Goal: Task Accomplishment & Management: Manage account settings

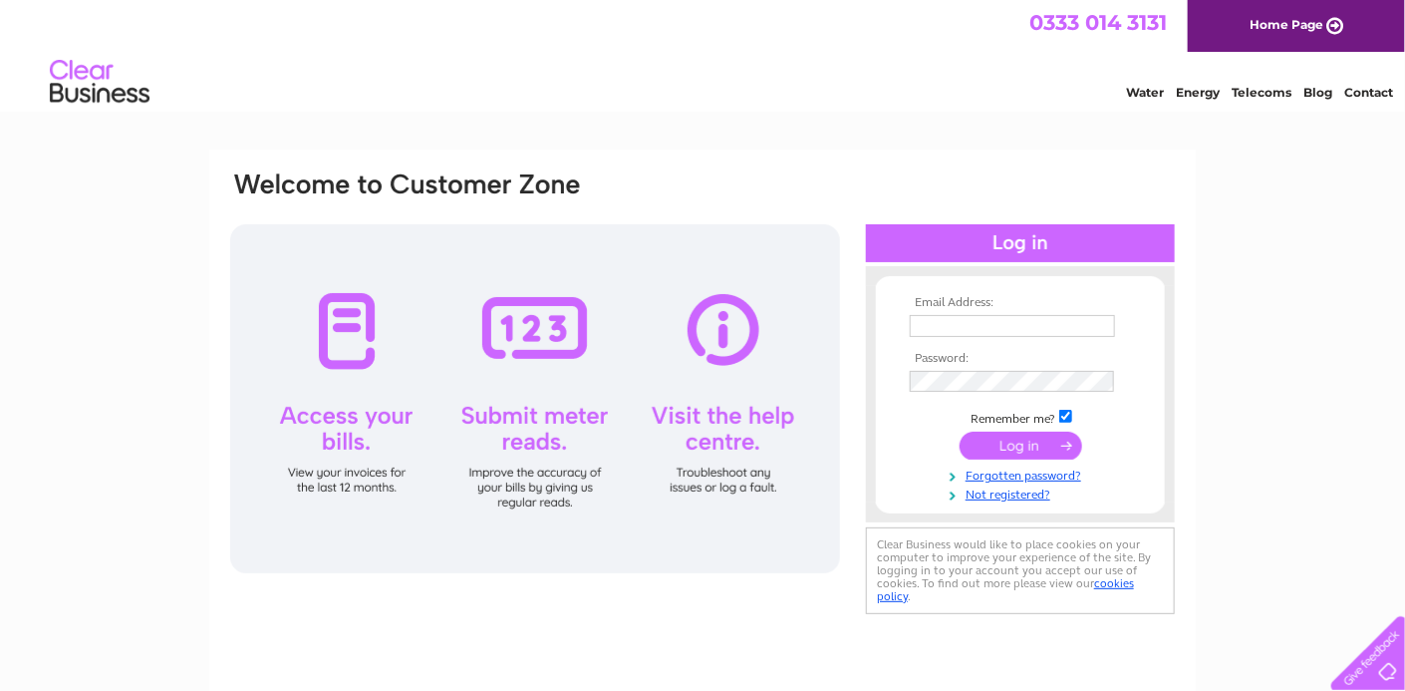
click at [922, 324] on input "text" at bounding box center [1012, 326] width 205 height 22
type input "[PERSON_NAME][EMAIL_ADDRESS][DOMAIN_NAME]"
click at [1019, 451] on input "submit" at bounding box center [1021, 446] width 123 height 28
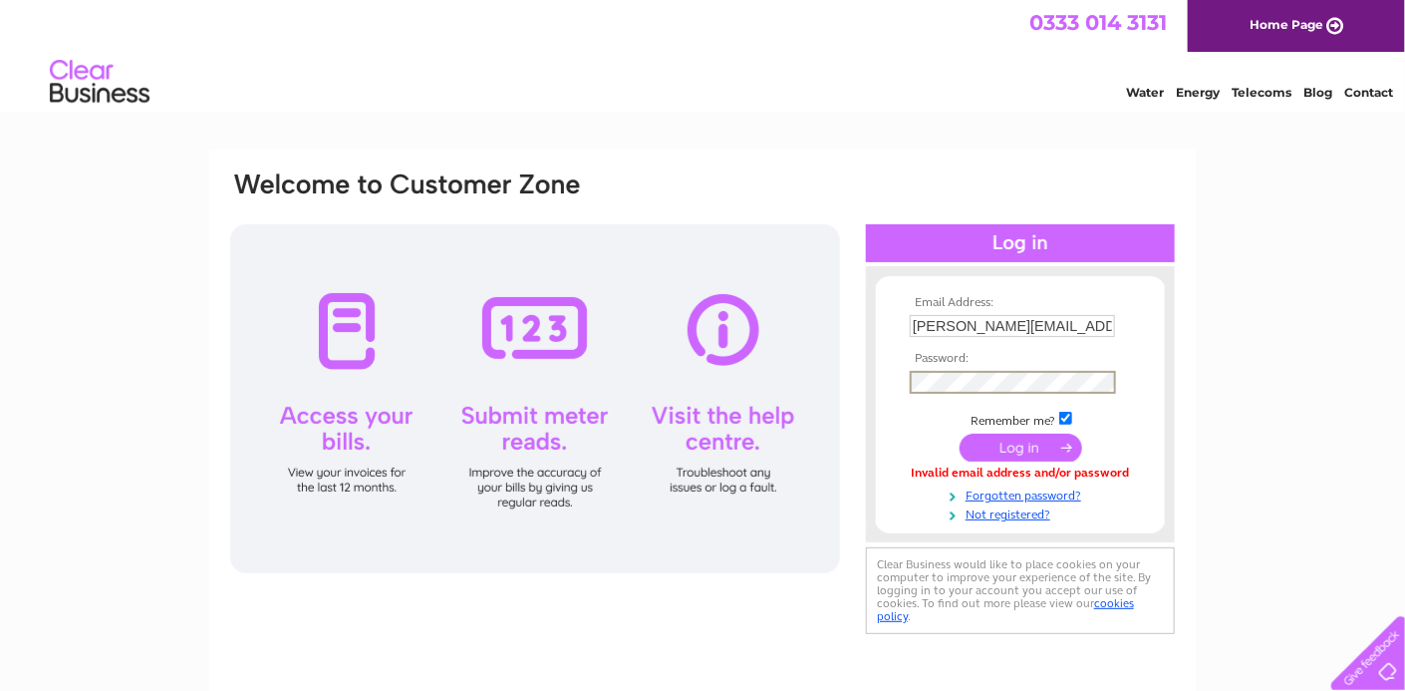
click at [1041, 446] on input "submit" at bounding box center [1021, 448] width 123 height 28
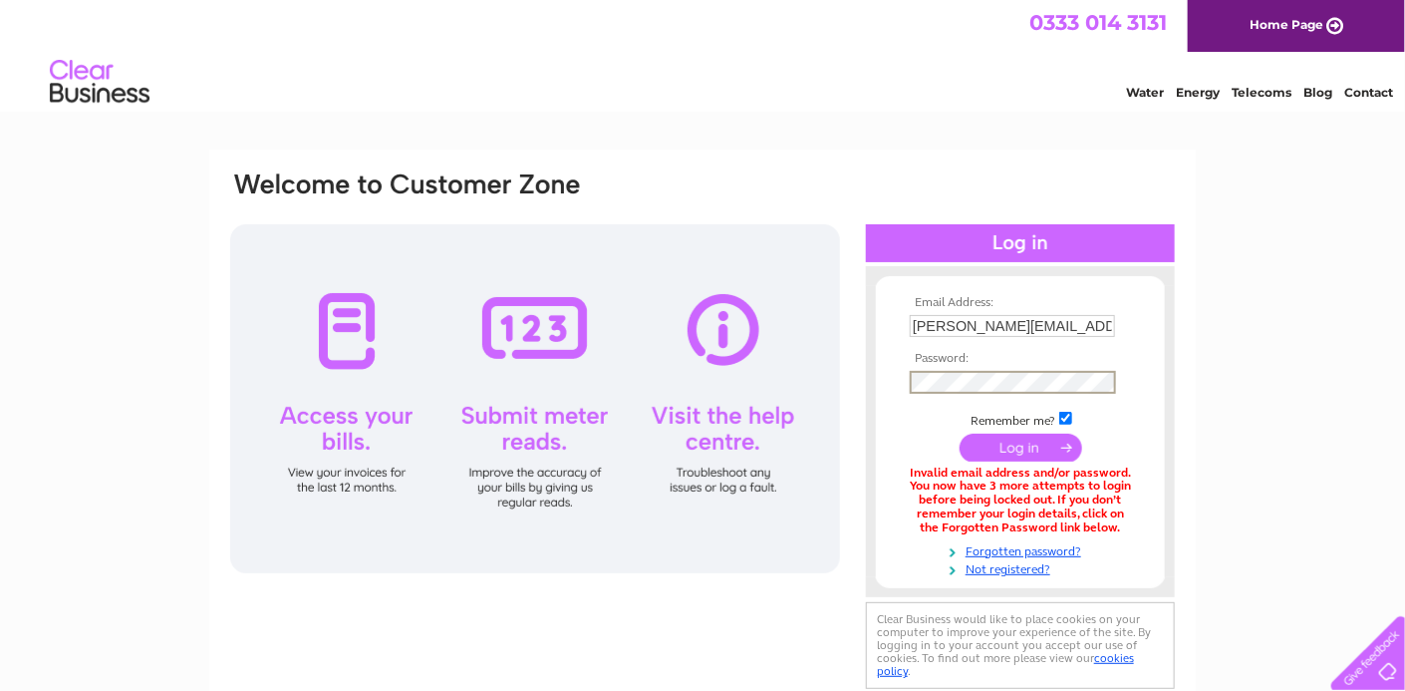
click at [1022, 441] on input "submit" at bounding box center [1021, 448] width 123 height 28
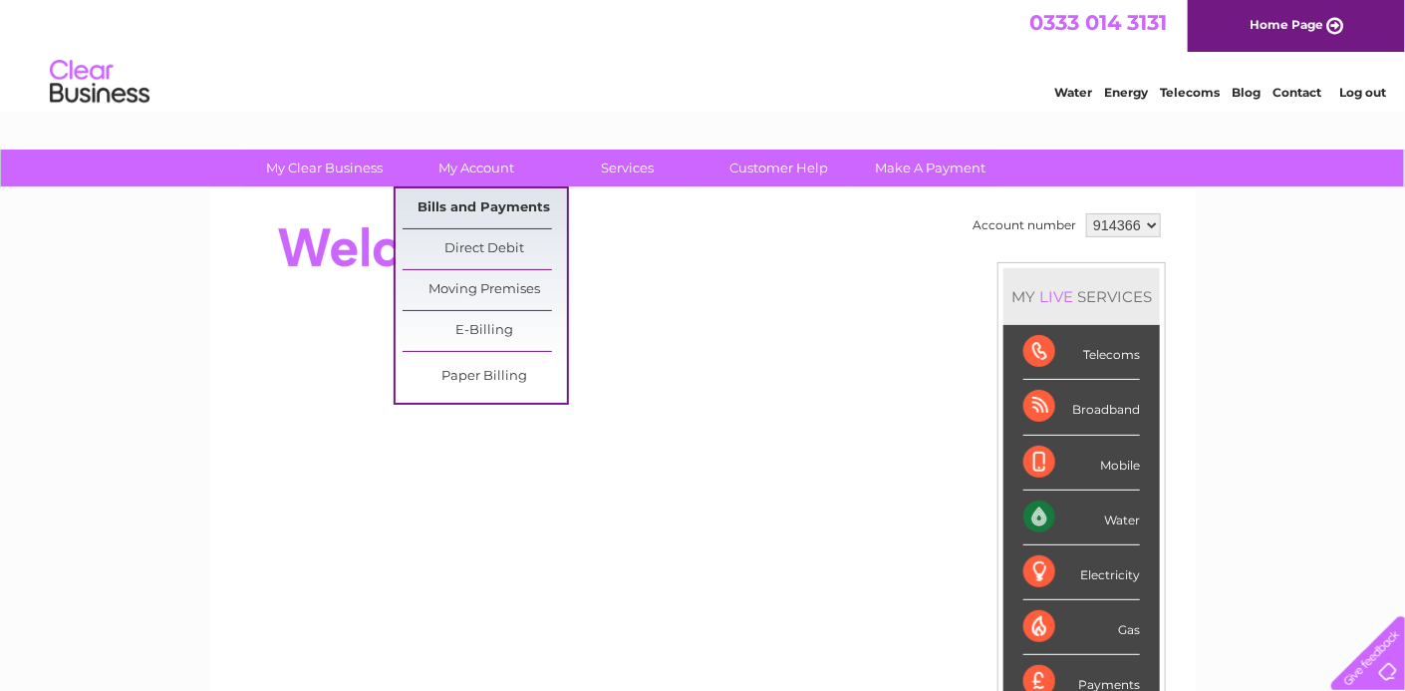
click at [458, 207] on link "Bills and Payments" at bounding box center [485, 208] width 164 height 40
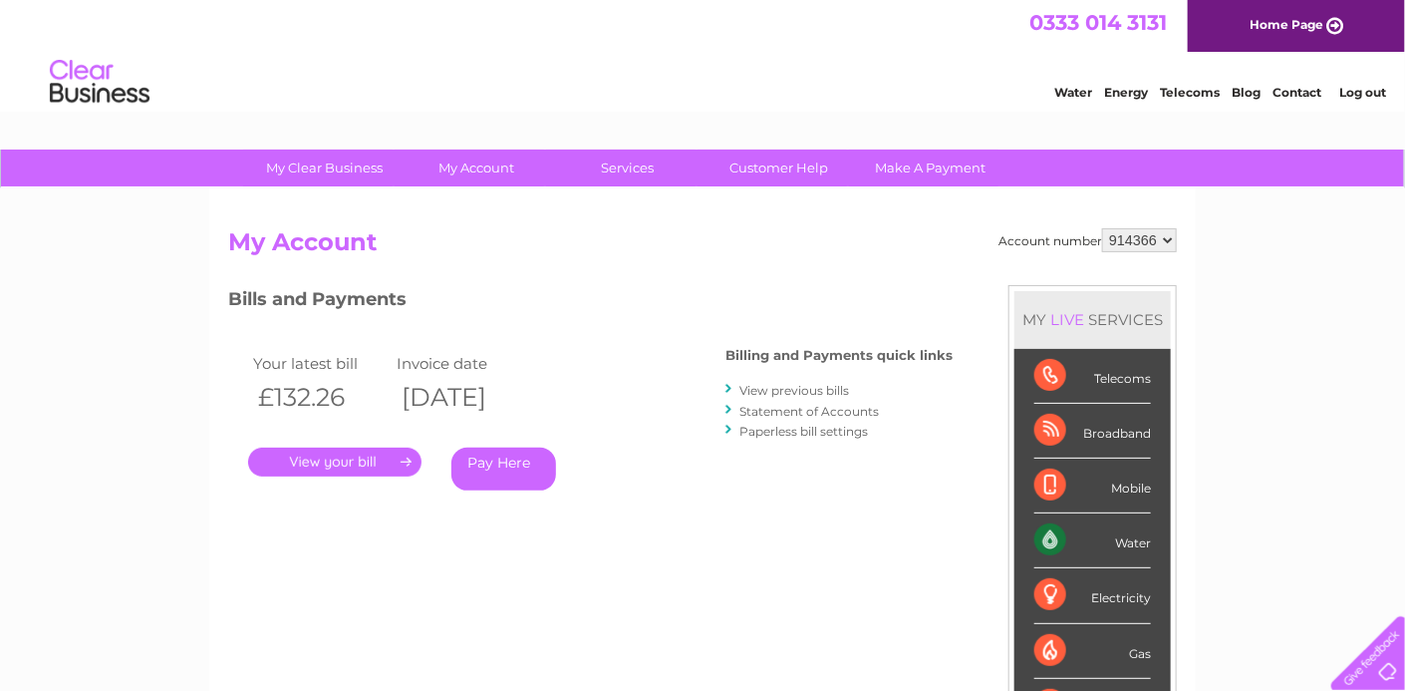
click at [328, 467] on link "." at bounding box center [334, 462] width 173 height 29
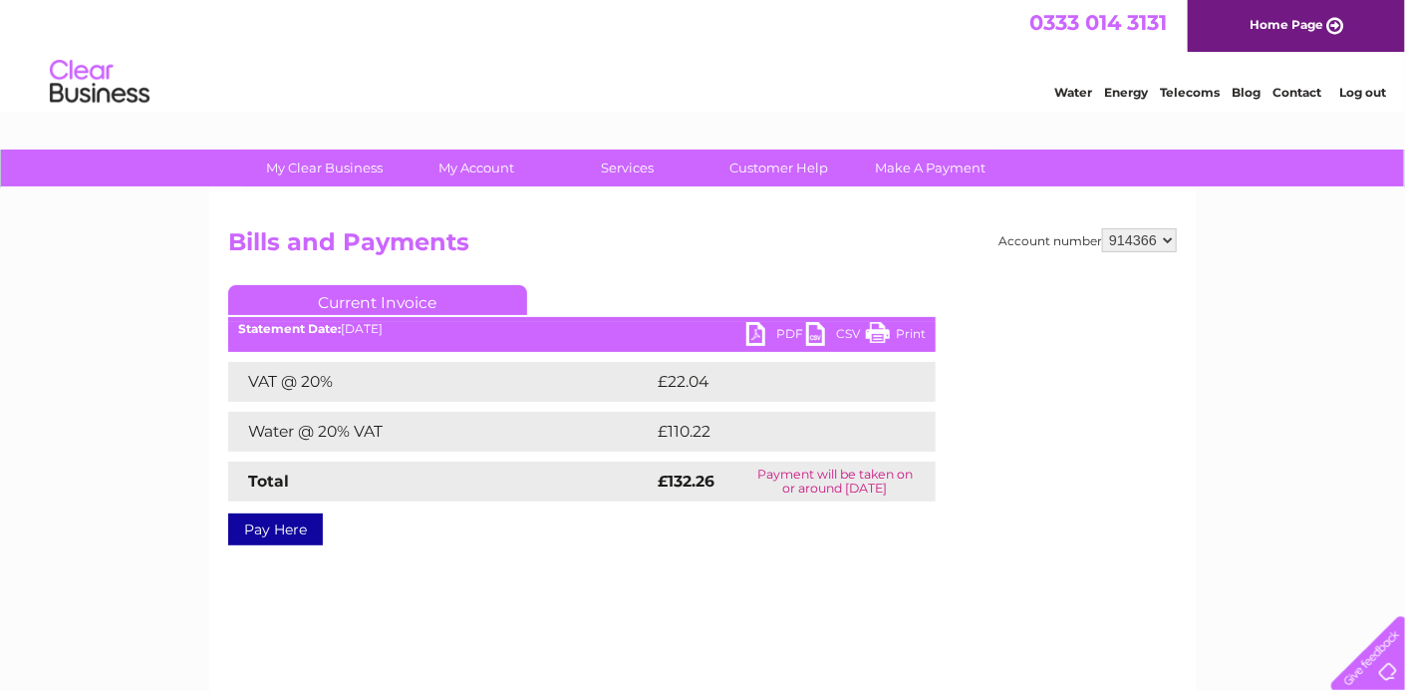
click at [757, 332] on link "PDF" at bounding box center [777, 336] width 60 height 29
click at [1354, 95] on link "Log out" at bounding box center [1363, 92] width 47 height 15
